Goal: Find specific page/section: Find specific page/section

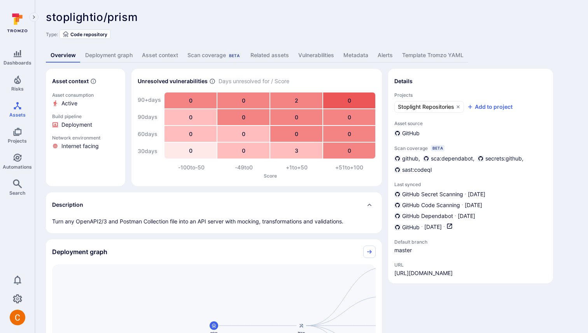
click at [102, 56] on link "Deployment graph" at bounding box center [109, 55] width 57 height 14
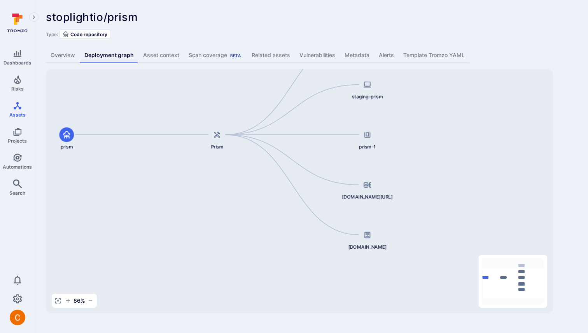
drag, startPoint x: 397, startPoint y: 263, endPoint x: 312, endPoint y: 212, distance: 99.3
click at [312, 212] on div "Prism prism prism-prod staging-prism prism-1 [DOMAIN_NAME][URL] [DOMAIN_NAME]" at bounding box center [299, 191] width 507 height 245
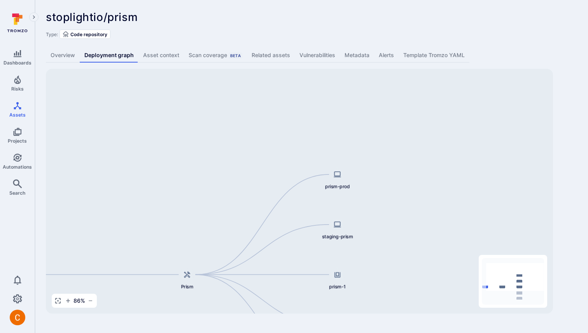
drag, startPoint x: 331, startPoint y: 100, endPoint x: 303, endPoint y: 239, distance: 142.1
click at [303, 239] on div "Prism prism prism-prod staging-prism prism-1 [DOMAIN_NAME][URL] [DOMAIN_NAME]" at bounding box center [299, 191] width 507 height 245
click at [267, 15] on div "stoplightio/prism ... Show more" at bounding box center [256, 17] width 420 height 12
